Goal: Transaction & Acquisition: Purchase product/service

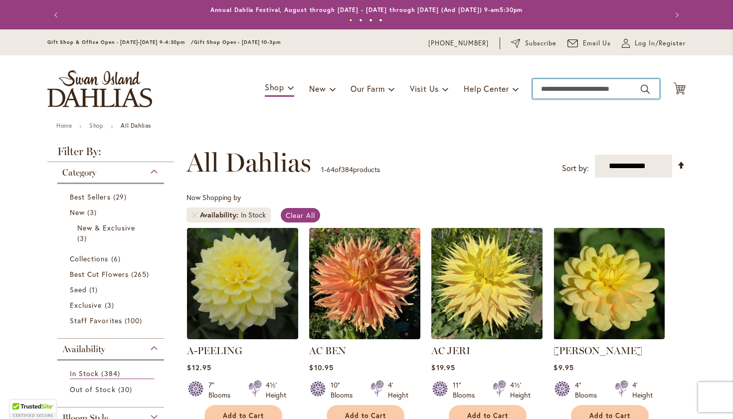
click at [599, 89] on input "Search" at bounding box center [596, 89] width 127 height 20
type input "*****"
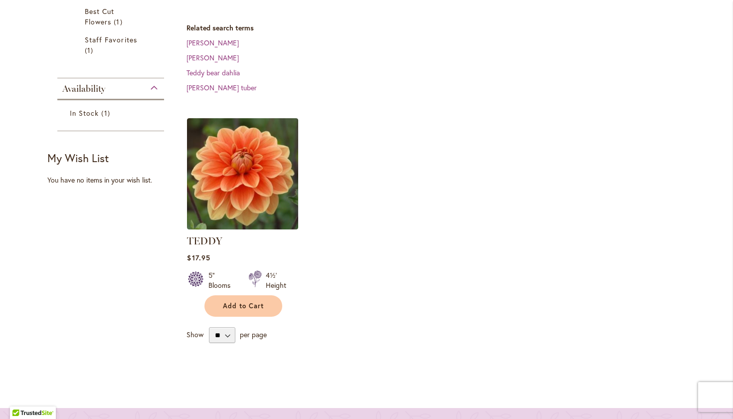
scroll to position [299, 0]
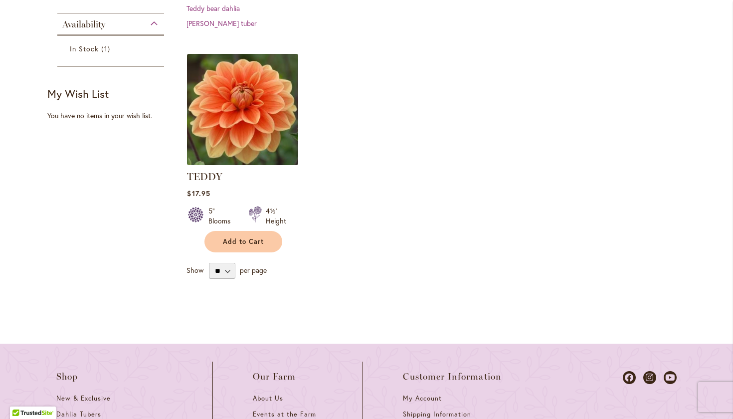
click at [238, 120] on img at bounding box center [243, 109] width 117 height 117
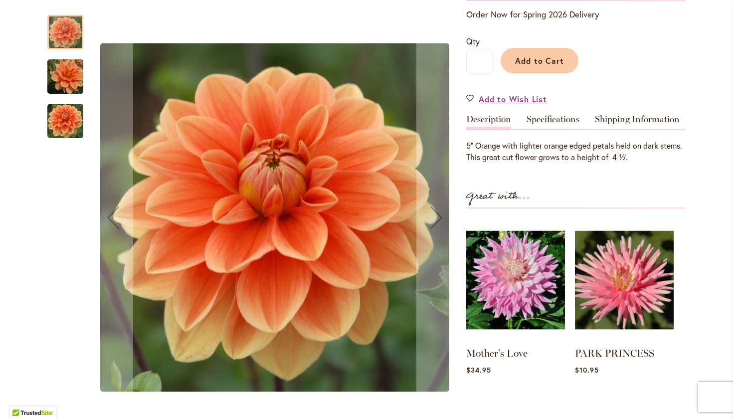
scroll to position [217, 0]
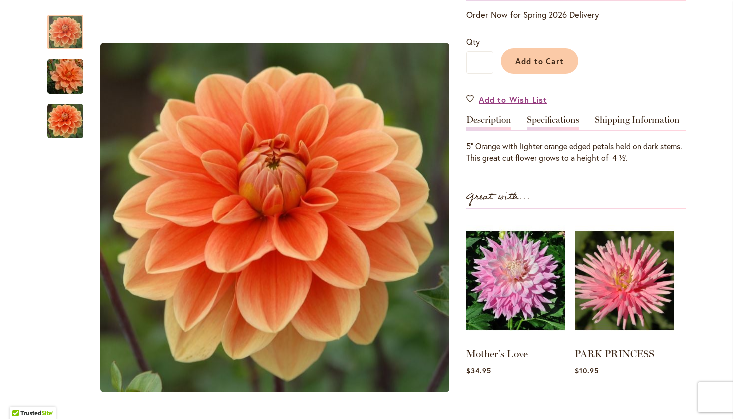
click at [560, 115] on link "Specifications" at bounding box center [553, 122] width 53 height 14
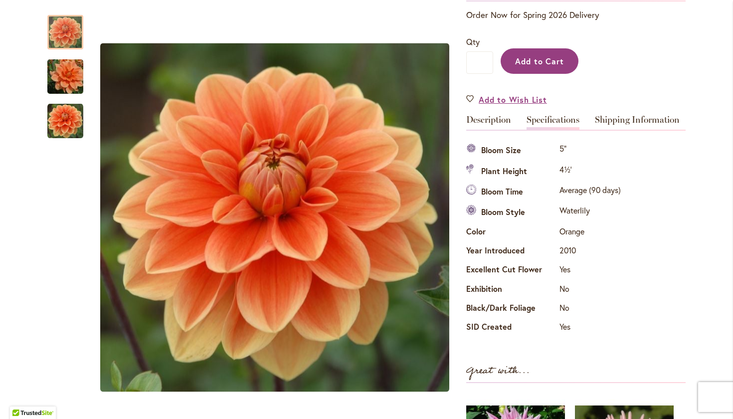
click at [568, 65] on button "Add to Cart" at bounding box center [540, 60] width 78 height 25
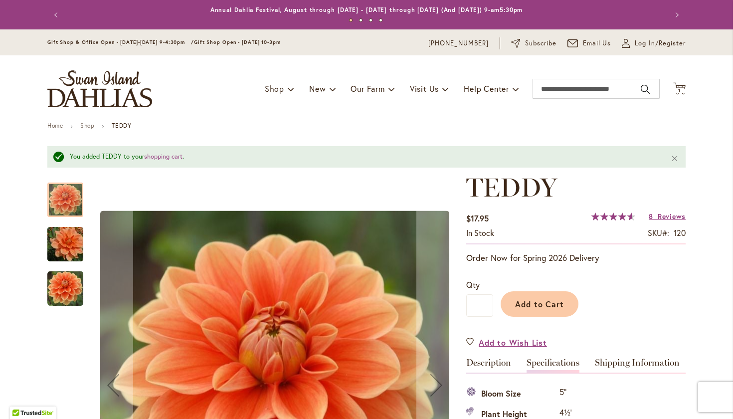
scroll to position [0, 0]
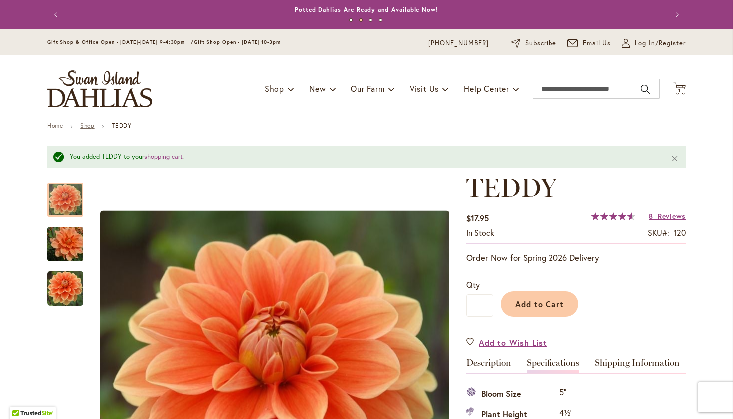
click at [93, 128] on link "Shop" at bounding box center [87, 125] width 14 height 7
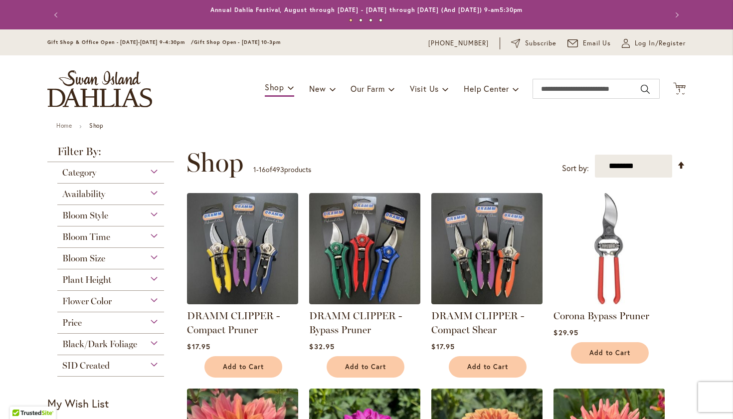
click at [129, 303] on div "Flower Color" at bounding box center [110, 299] width 107 height 16
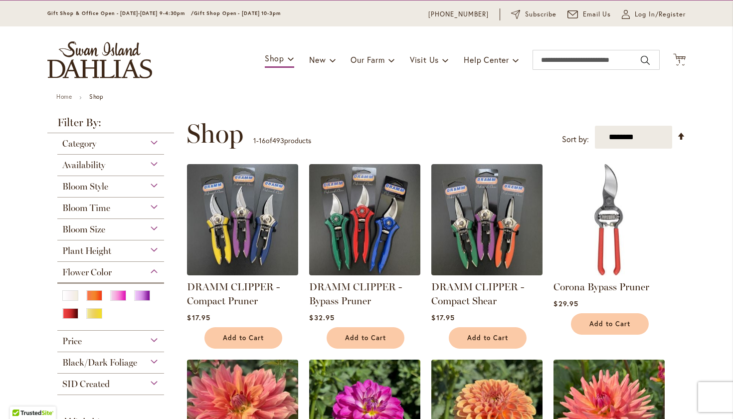
scroll to position [30, 0]
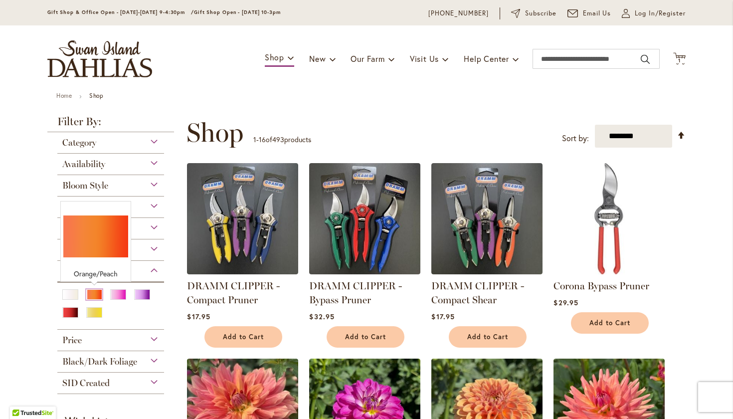
click at [89, 293] on div "Orange/Peach" at bounding box center [94, 294] width 16 height 10
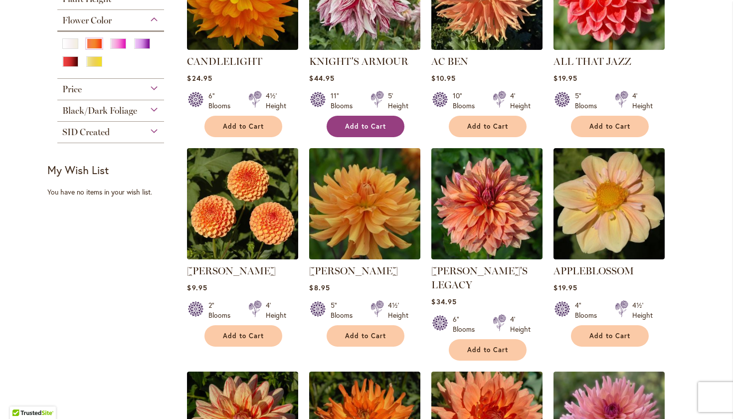
scroll to position [508, 0]
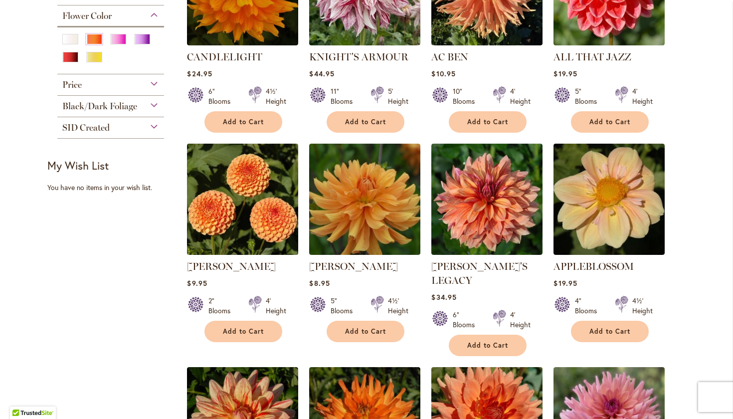
click at [257, 213] on img at bounding box center [243, 199] width 117 height 117
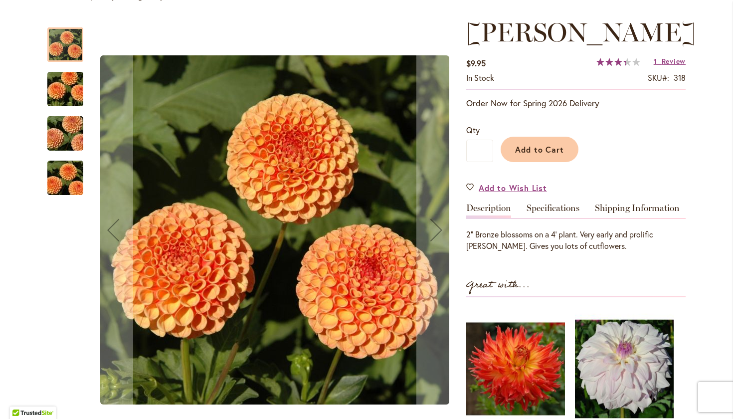
scroll to position [132, 0]
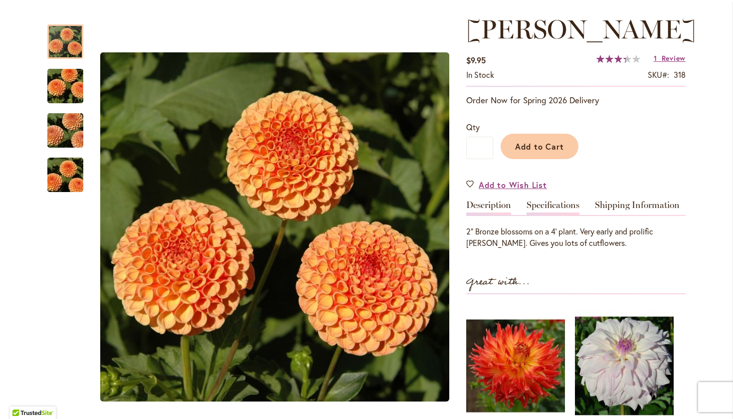
click at [554, 201] on link "Specifications" at bounding box center [553, 208] width 53 height 14
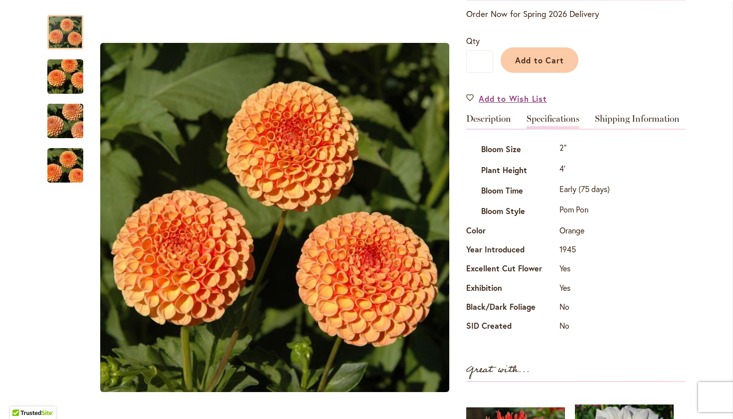
scroll to position [222, 0]
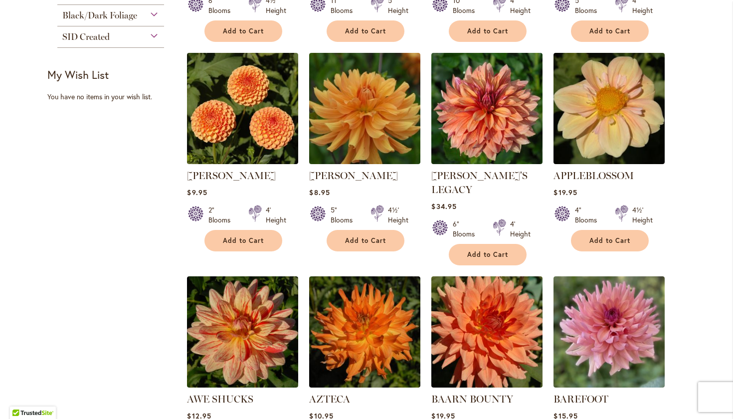
scroll to position [594, 0]
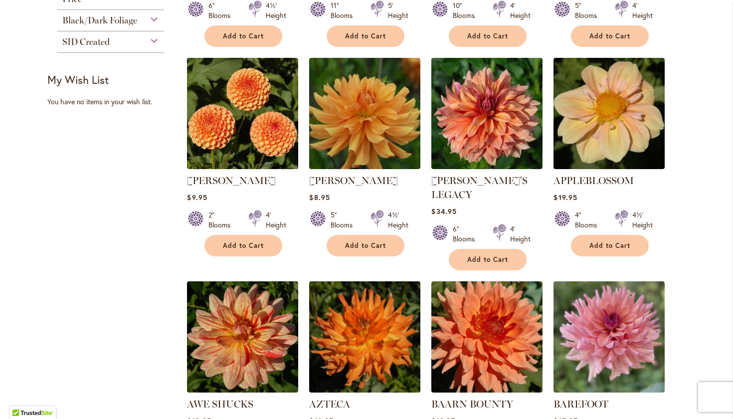
click at [257, 118] on img at bounding box center [243, 113] width 117 height 117
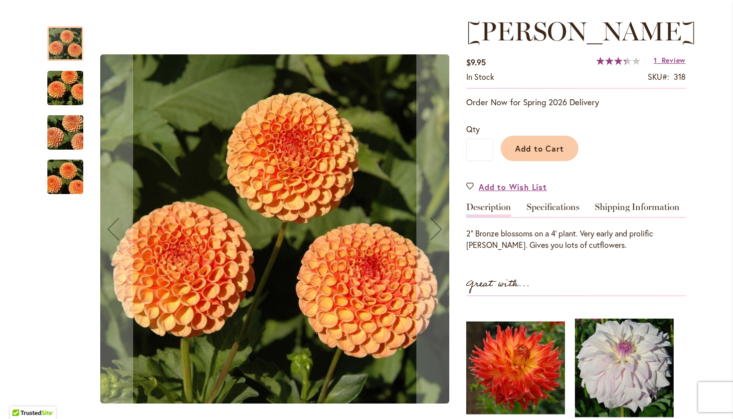
scroll to position [138, 0]
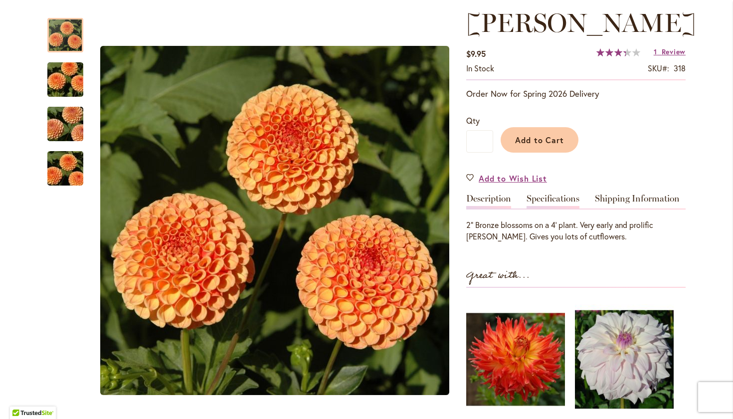
click at [543, 200] on link "Specifications" at bounding box center [553, 201] width 53 height 14
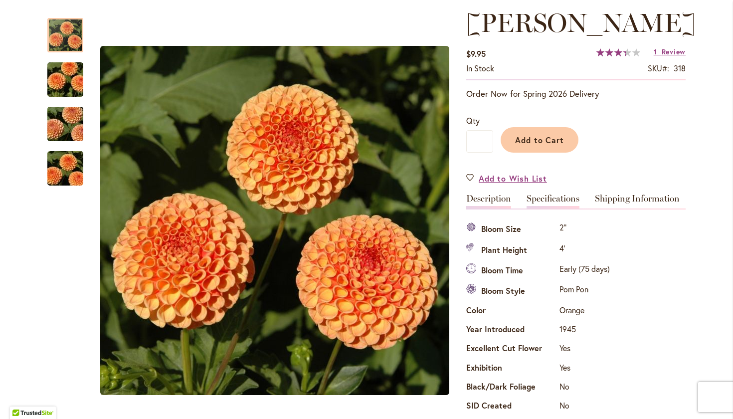
click at [492, 205] on link "Description" at bounding box center [489, 201] width 45 height 14
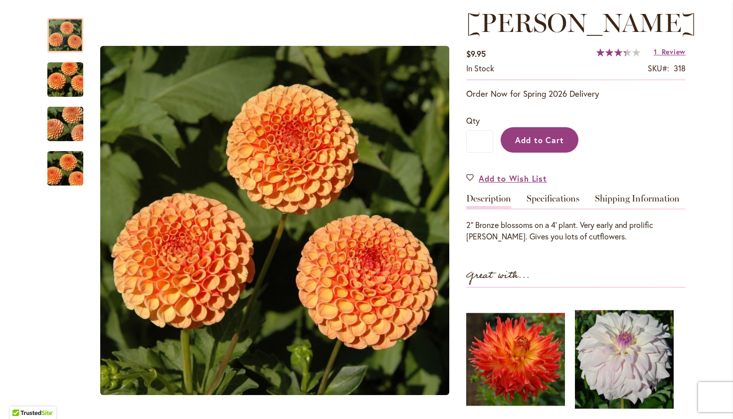
click at [538, 141] on span "Add to Cart" at bounding box center [539, 140] width 49 height 10
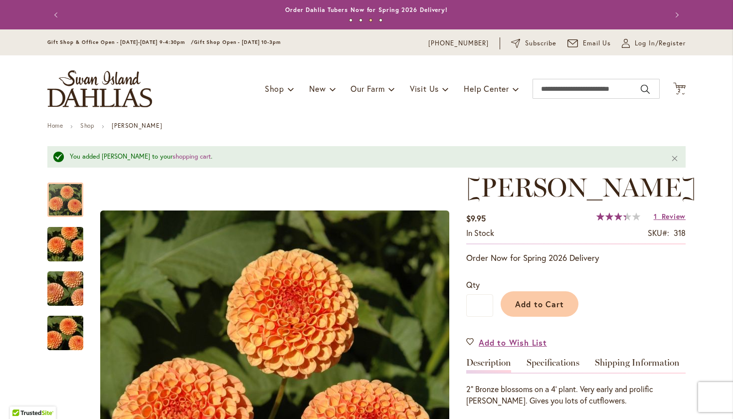
scroll to position [0, 0]
click at [667, 46] on span "Log In/Register" at bounding box center [660, 43] width 51 height 10
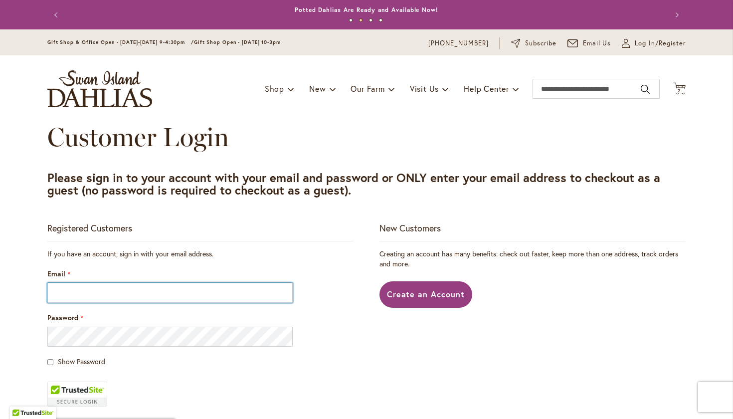
type input "**********"
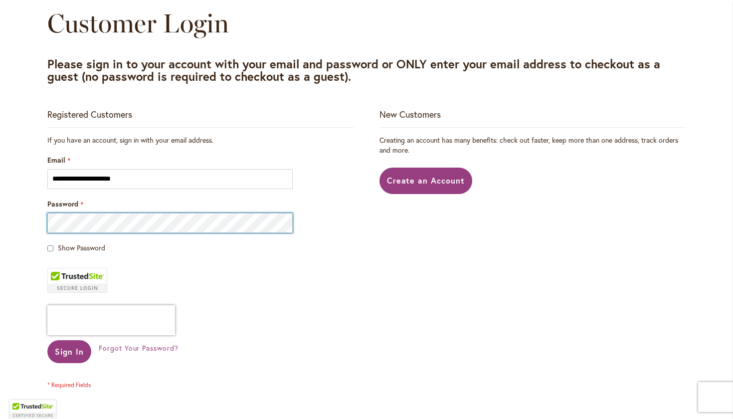
scroll to position [127, 0]
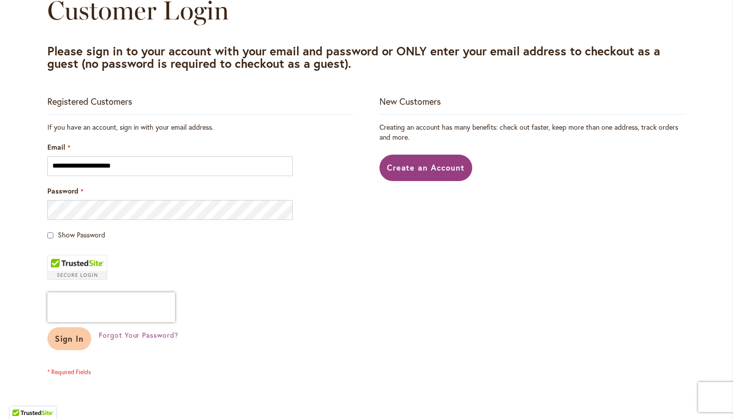
click at [76, 332] on button "Sign In" at bounding box center [69, 338] width 44 height 23
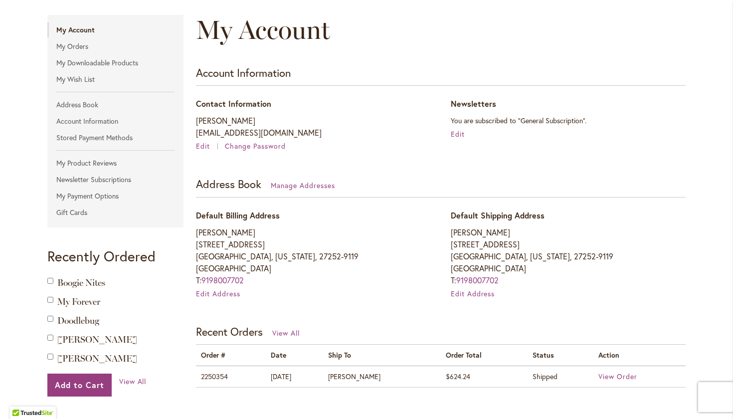
scroll to position [133, 0]
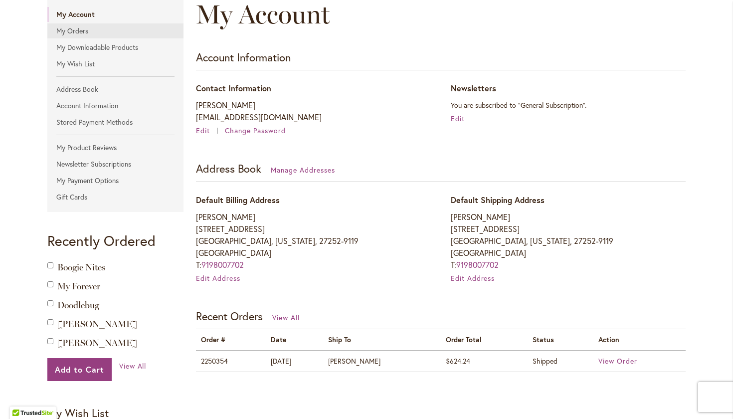
click at [68, 30] on link "My Orders" at bounding box center [115, 30] width 136 height 15
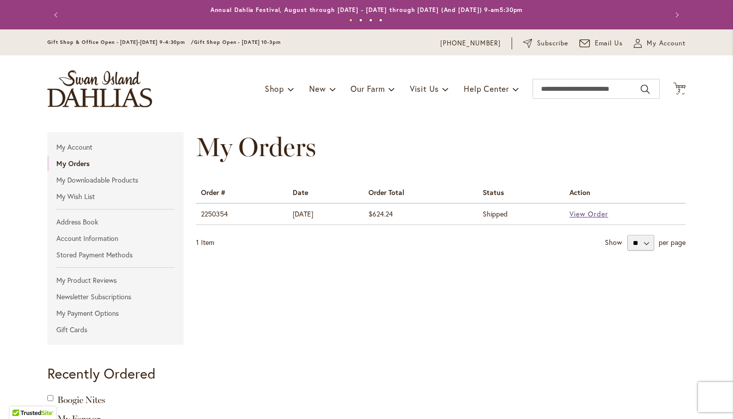
click at [594, 213] on span "View Order" at bounding box center [589, 213] width 39 height 9
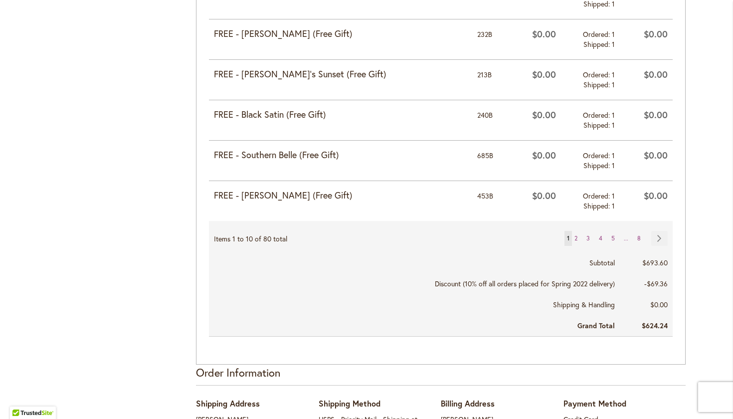
scroll to position [3316, 0]
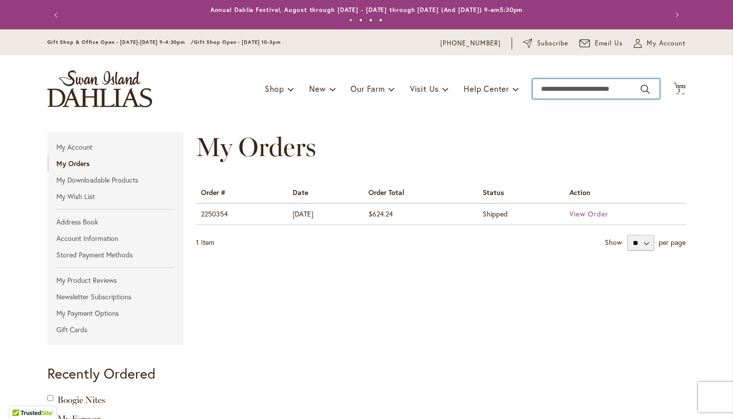
click at [551, 91] on input "Search" at bounding box center [596, 89] width 127 height 20
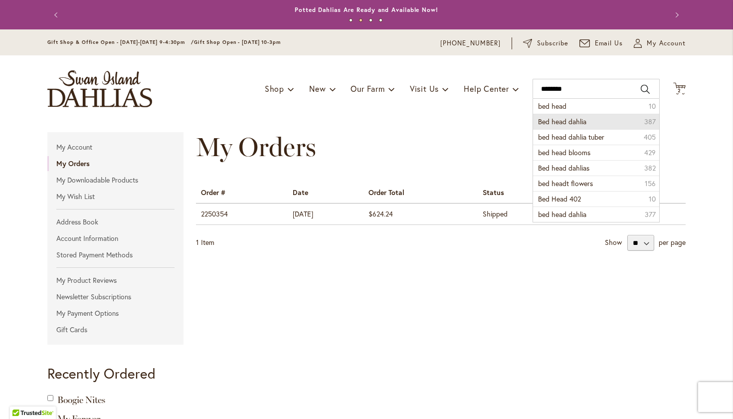
click at [549, 126] on li "Bed head dahlia 387" at bounding box center [596, 121] width 126 height 15
type input "**********"
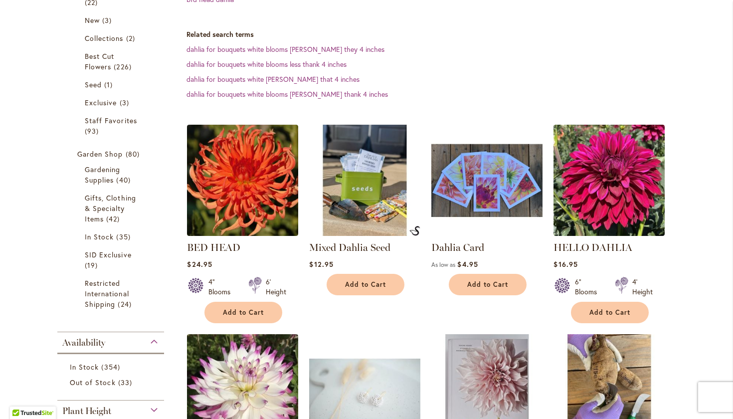
scroll to position [250, 0]
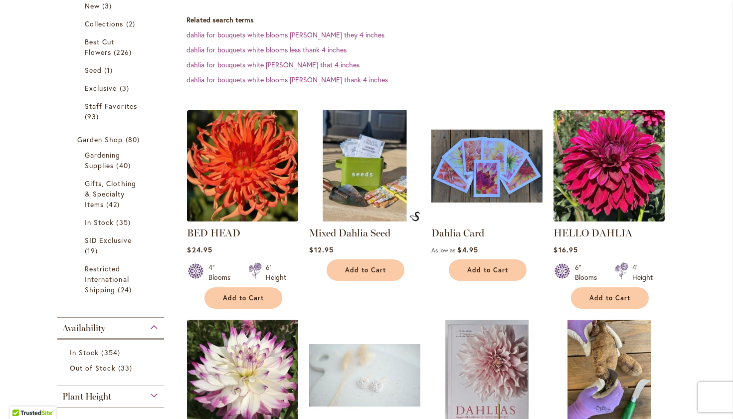
click at [255, 152] on img at bounding box center [243, 165] width 117 height 117
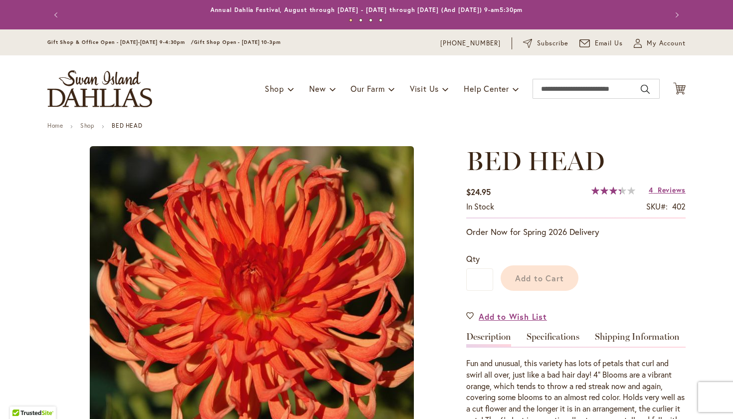
type input "*******"
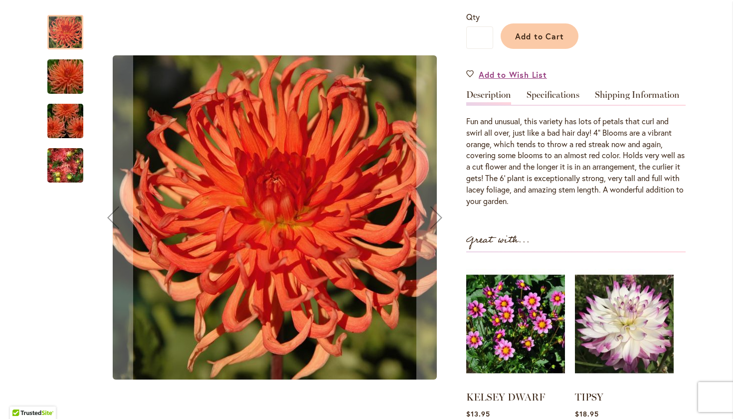
scroll to position [243, 0]
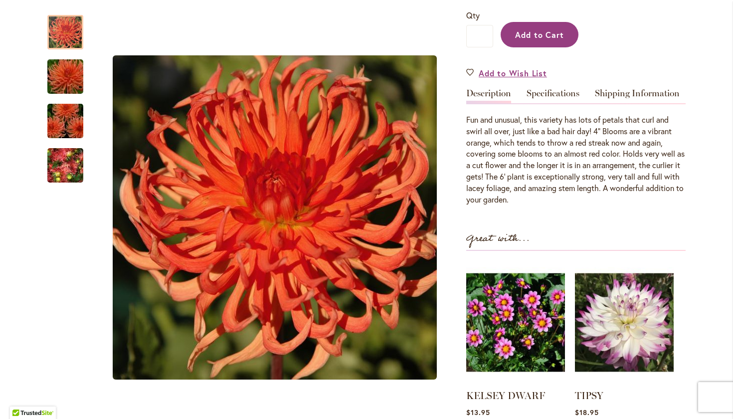
click at [527, 41] on button "Add to Cart" at bounding box center [540, 34] width 78 height 25
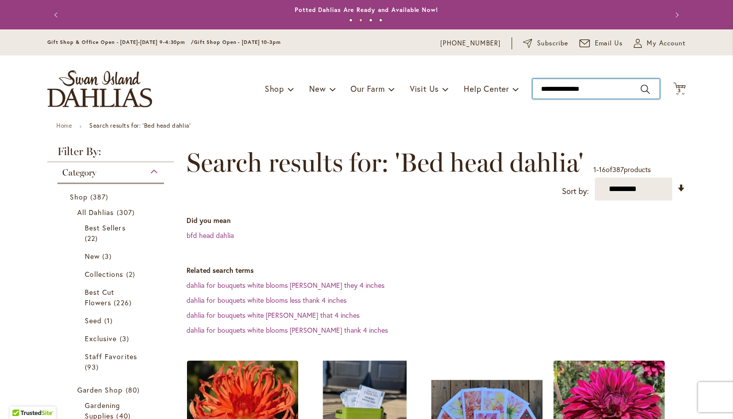
type input "**********"
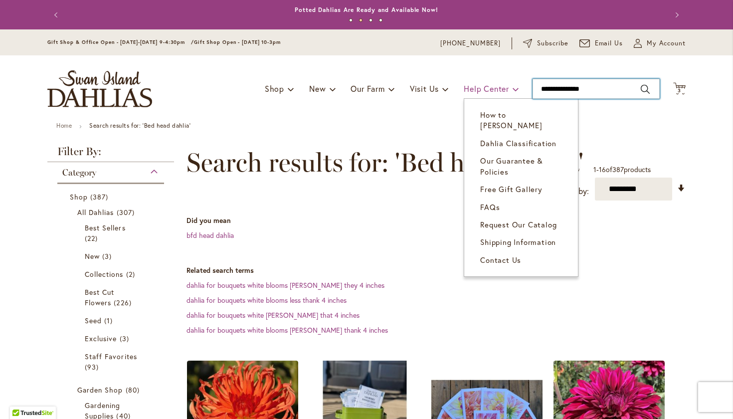
drag, startPoint x: 608, startPoint y: 92, endPoint x: 514, endPoint y: 92, distance: 93.3
click at [514, 92] on div "Toggle Nav Shop Dahlia Tubers Collections Fresh Cut Dahlias Gardening Supplies …" at bounding box center [366, 88] width 659 height 67
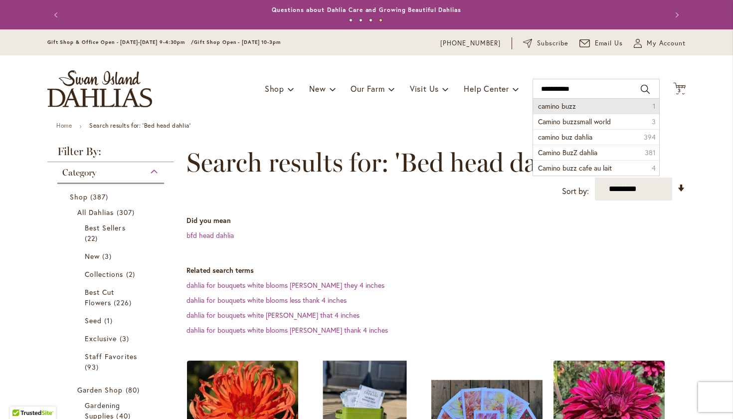
click at [566, 104] on span "camino buzz" at bounding box center [557, 105] width 38 height 9
type input "**********"
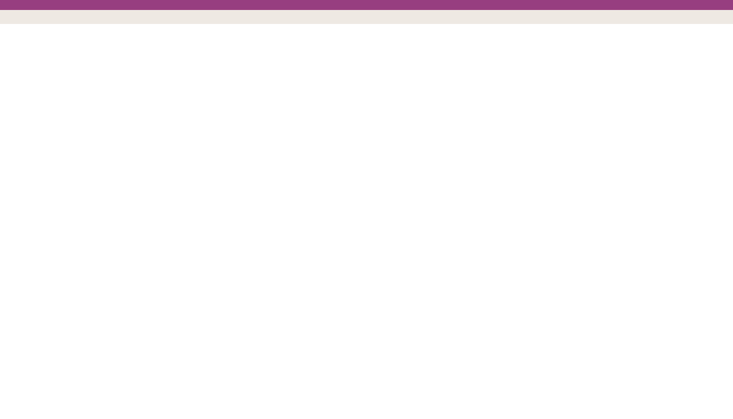
click at [111, 80] on div "Skip to Content" at bounding box center [366, 219] width 733 height 419
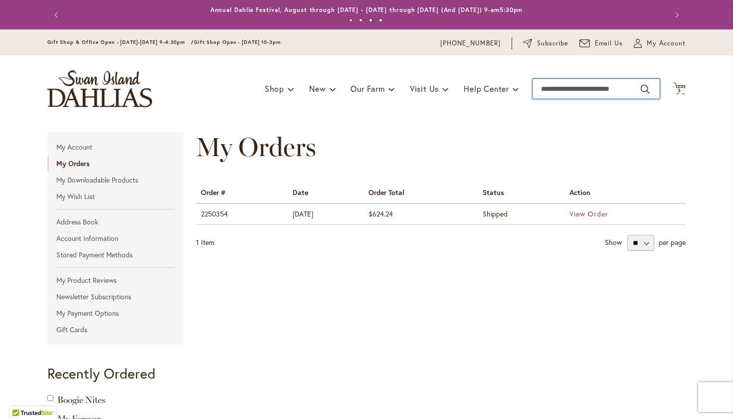
click at [571, 90] on input "Search" at bounding box center [596, 89] width 127 height 20
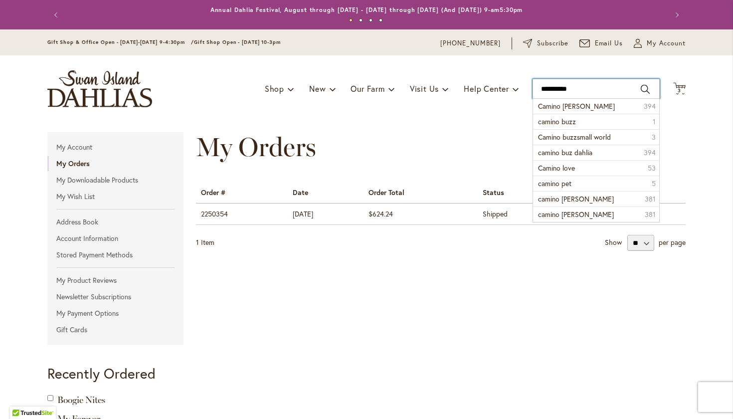
type input "**********"
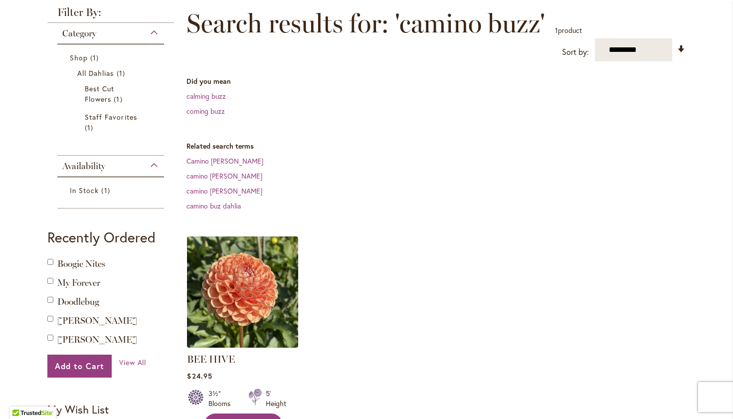
scroll to position [117, 0]
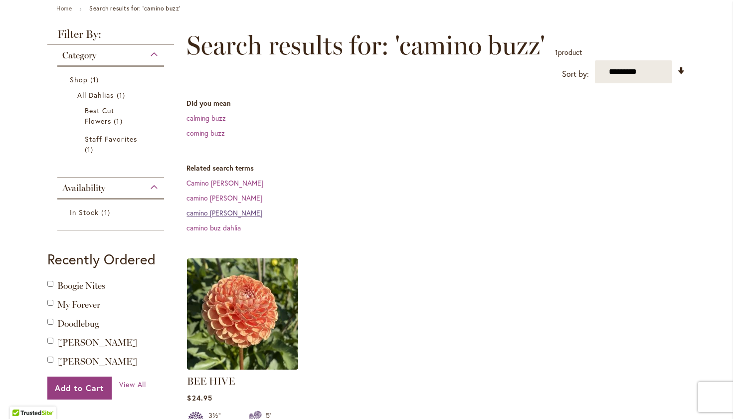
click at [225, 214] on link "camino [PERSON_NAME]" at bounding box center [225, 212] width 76 height 9
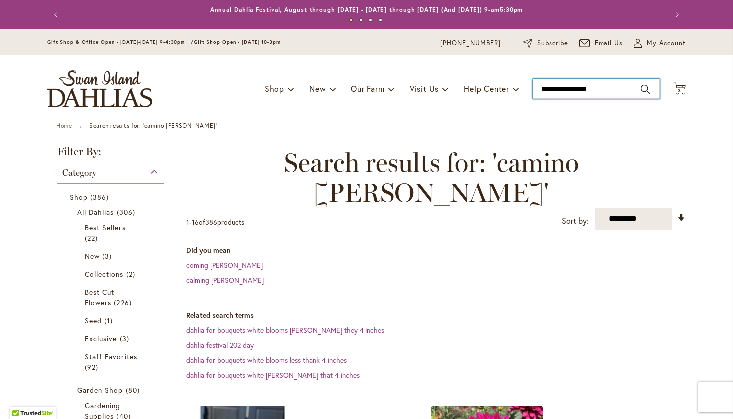
type input "**********"
drag, startPoint x: 606, startPoint y: 87, endPoint x: 537, endPoint y: 88, distance: 69.4
click at [537, 88] on input "**********" at bounding box center [596, 89] width 127 height 20
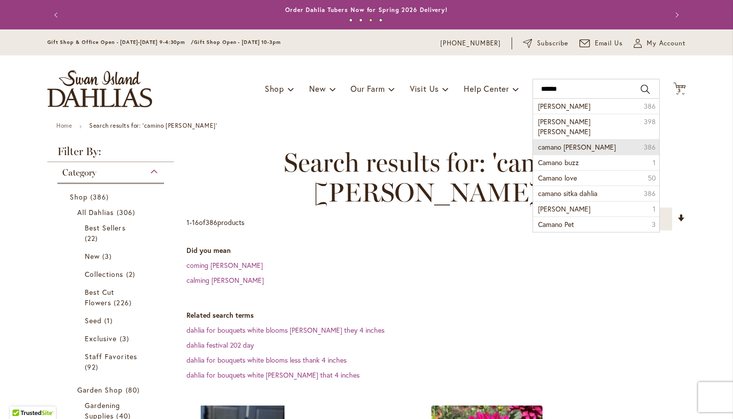
click at [585, 142] on span "camano buzz dahlia" at bounding box center [577, 146] width 78 height 9
type input "**********"
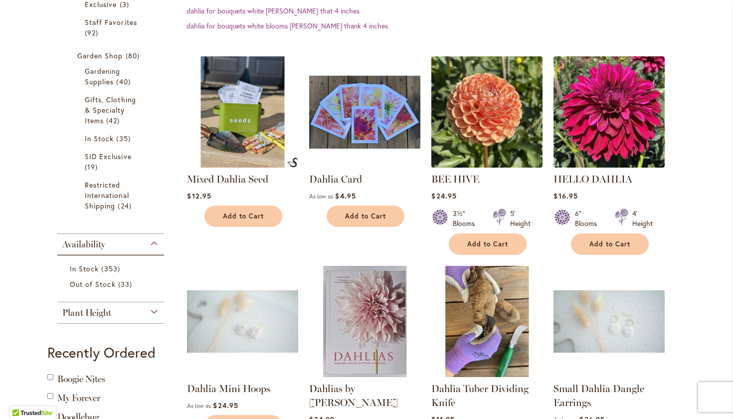
scroll to position [329, 0]
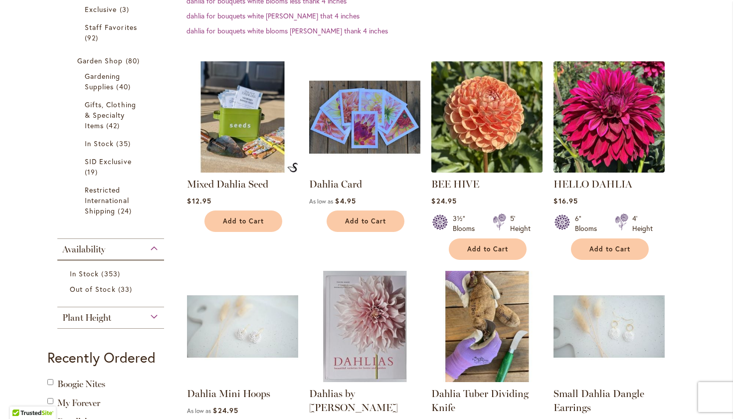
click at [491, 107] on img at bounding box center [487, 116] width 117 height 117
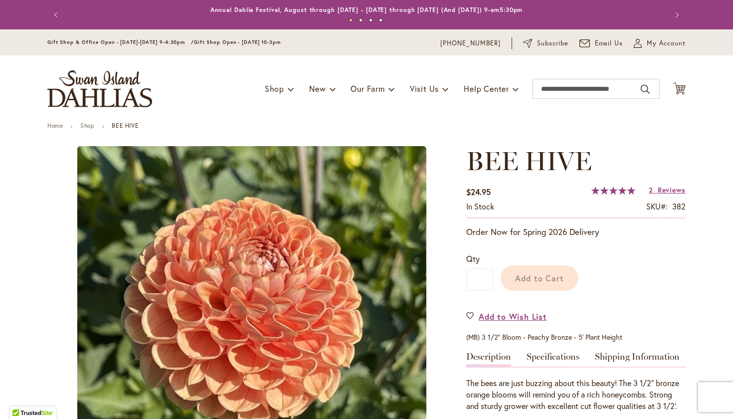
type input "*******"
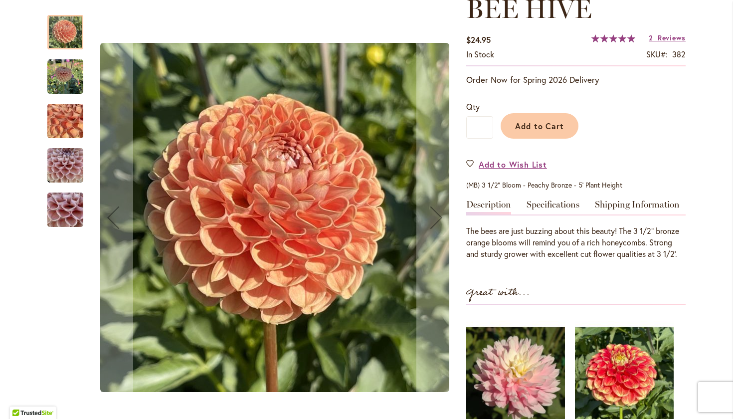
scroll to position [175, 0]
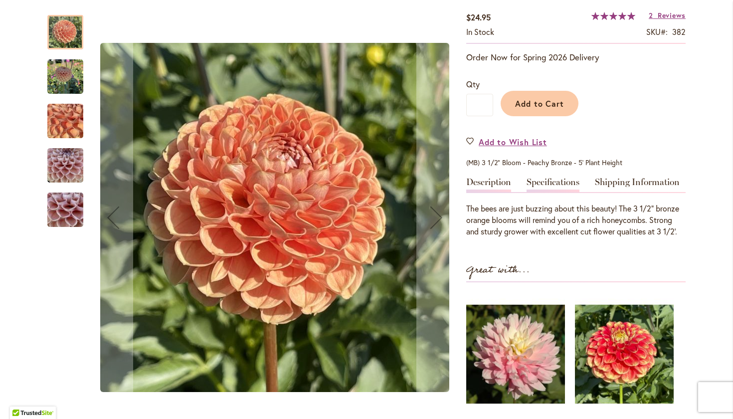
click at [555, 178] on link "Specifications" at bounding box center [553, 185] width 53 height 14
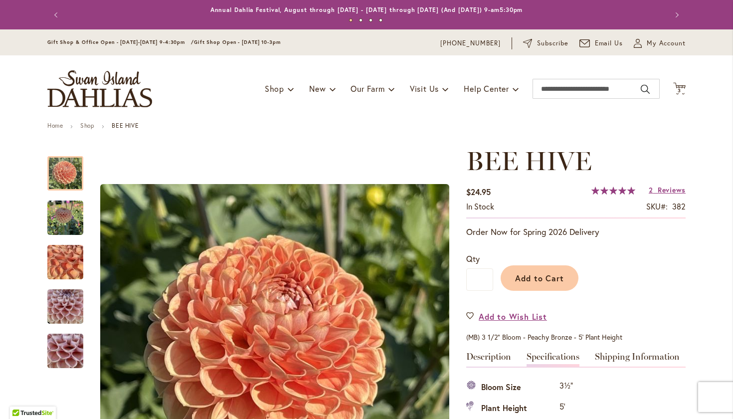
scroll to position [0, 0]
click at [584, 87] on input "Search" at bounding box center [596, 89] width 127 height 20
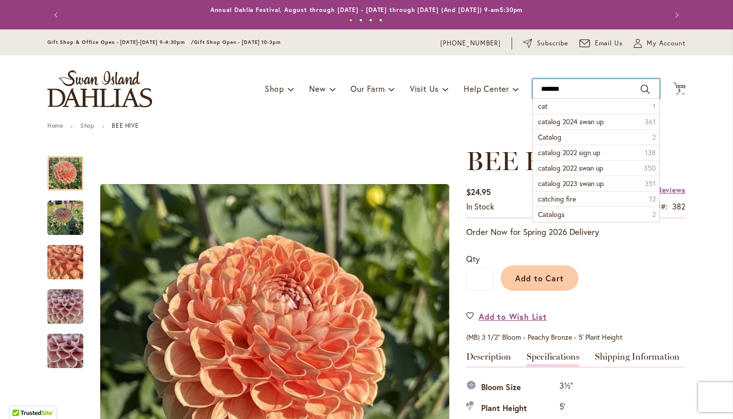
type input "********"
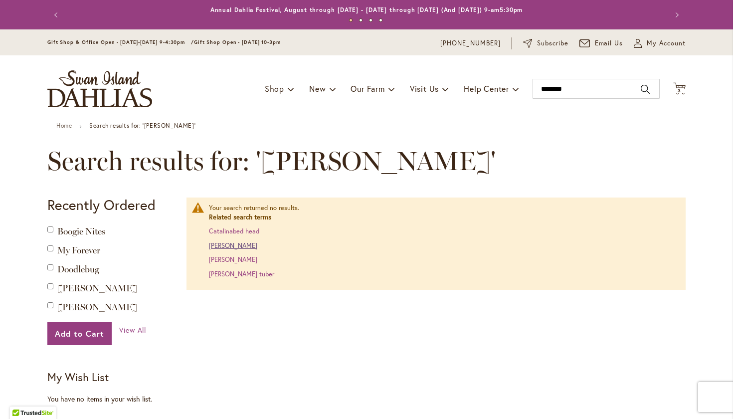
click at [243, 242] on link "catalina dahlia" at bounding box center [233, 246] width 48 height 8
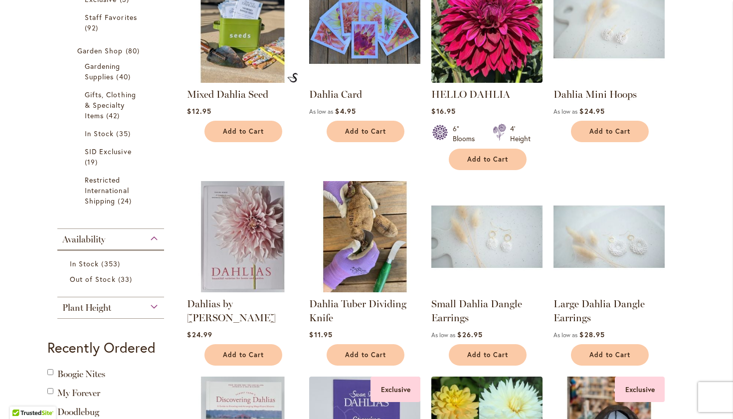
scroll to position [313, 0]
